Goal: Transaction & Acquisition: Purchase product/service

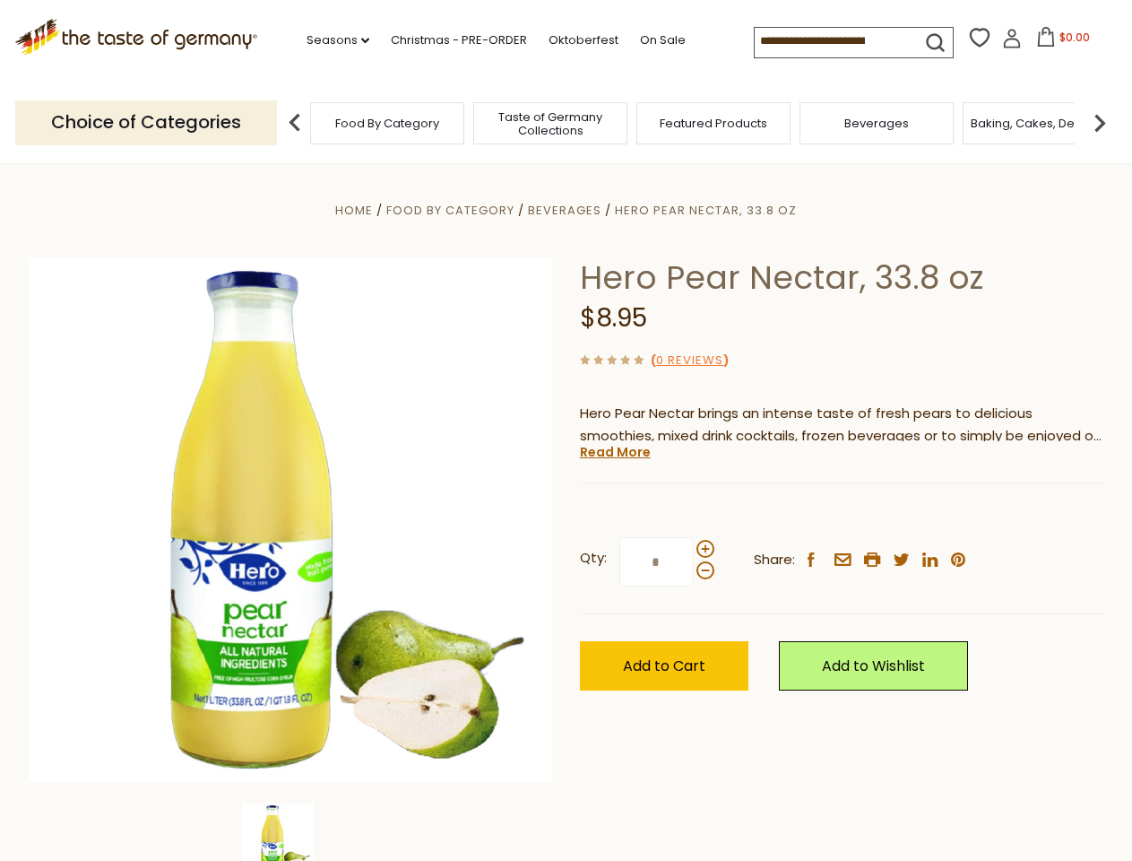
click at [566, 430] on div "Home Food By Category [GEOGRAPHIC_DATA] Hero Pear Nectar, 33.8 oz Hero Pear Nec…" at bounding box center [566, 544] width 1103 height 690
click at [331, 40] on link "Seasons dropdown_arrow" at bounding box center [338, 40] width 63 height 20
click at [1060, 42] on span "$0.00" at bounding box center [1075, 37] width 30 height 15
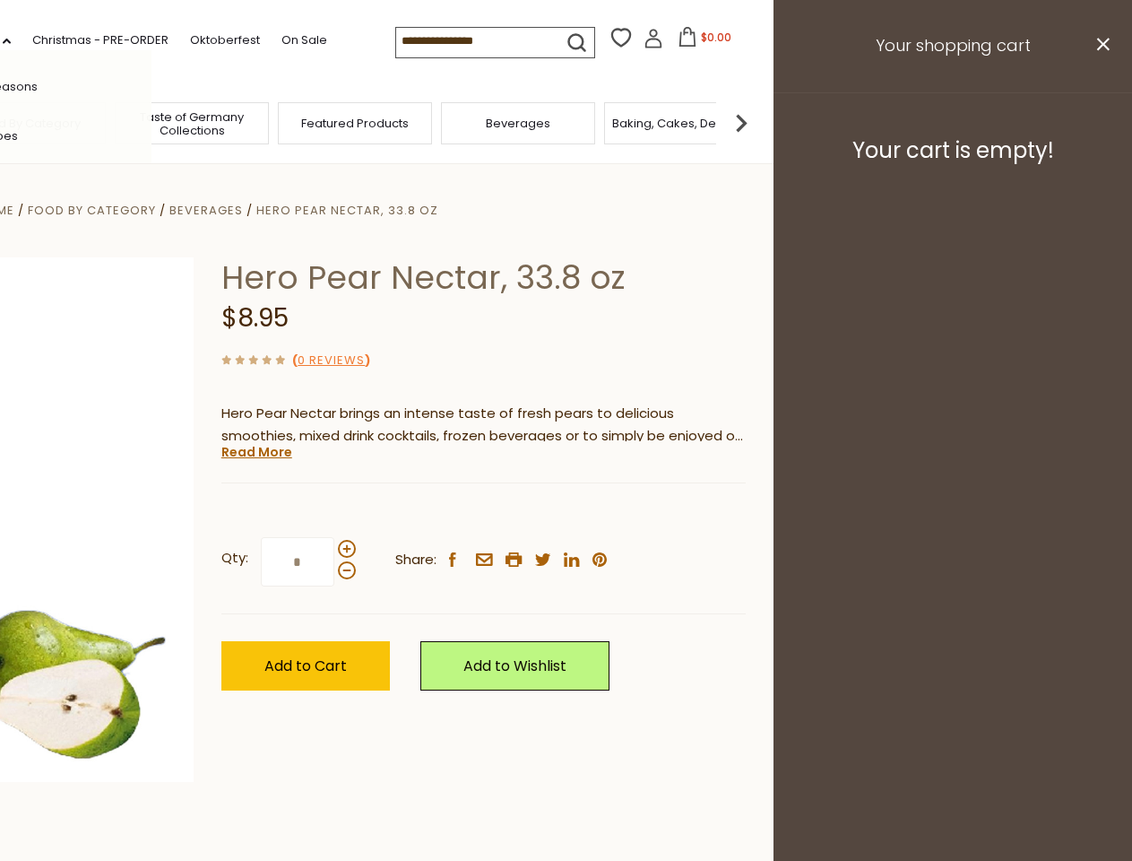
click at [152, 122] on div "All Seasons Recipes Game Day [DATE] [DATE] [DATE][PERSON_NAME] [DATE] Springfes…" at bounding box center [50, 430] width 204 height 760
click at [759, 122] on img at bounding box center [742, 123] width 36 height 36
click at [566, 512] on div "Qty: * Share: facebook email printer twitter linkedin pinterest" at bounding box center [483, 562] width 525 height 104
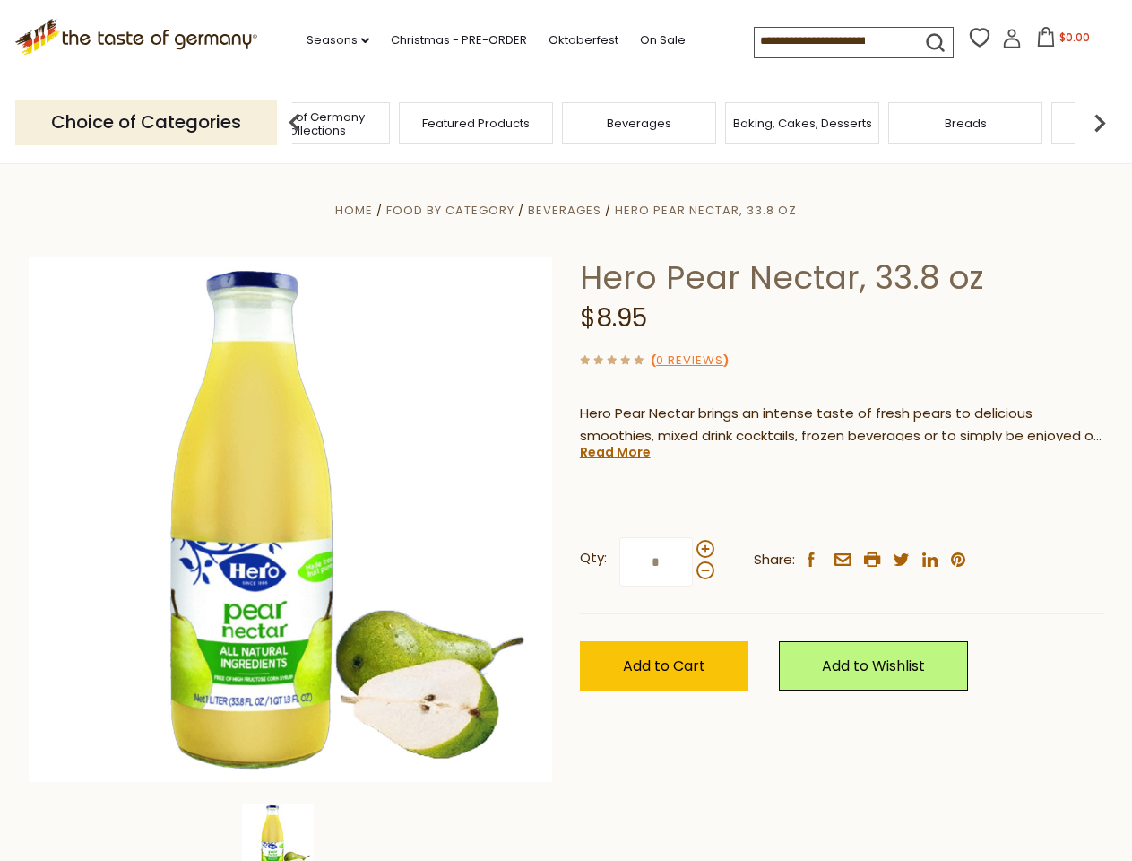
click at [290, 832] on img at bounding box center [278, 839] width 72 height 72
click at [614, 452] on link "Read More" at bounding box center [615, 452] width 71 height 18
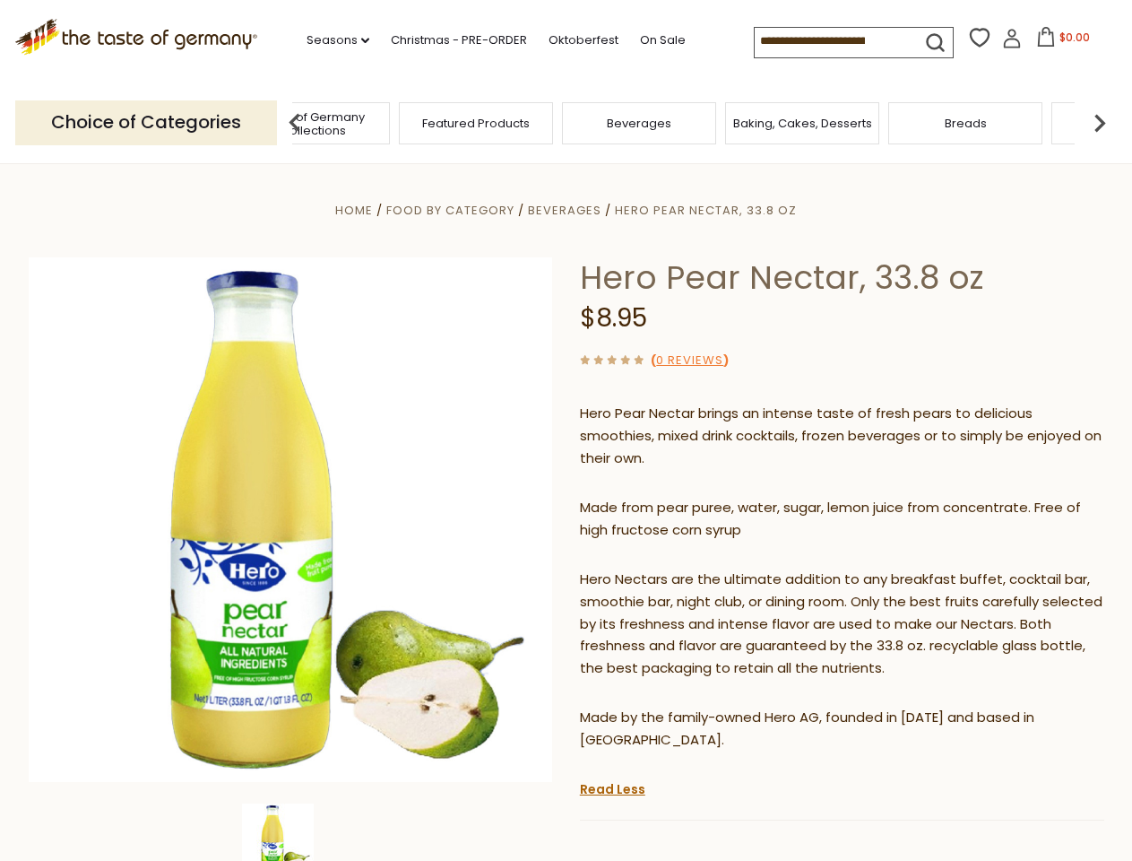
click at [705, 568] on p "Hero Nectars are the ultimate addition to any breakfast buffet, cocktail bar, s…" at bounding box center [842, 624] width 525 height 112
